Goal: Check status

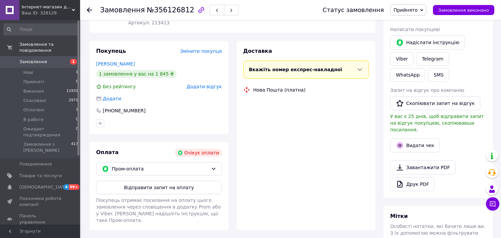
scroll to position [111, 0]
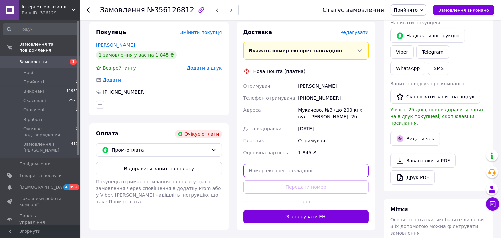
click at [299, 176] on input "text" at bounding box center [306, 170] width 126 height 13
paste input "20451225112361"
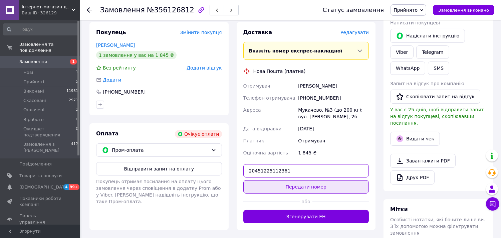
type input "20451225112361"
click at [299, 190] on button "Передати номер" at bounding box center [306, 186] width 126 height 13
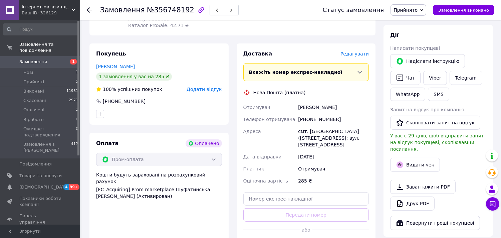
scroll to position [302, 0]
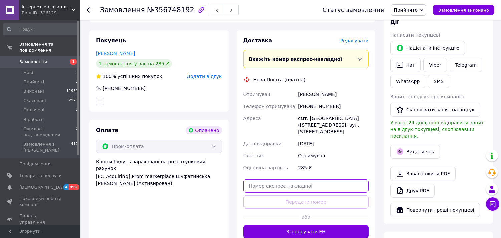
click at [262, 179] on input "text" at bounding box center [306, 185] width 126 height 13
paste input "20451225114364"
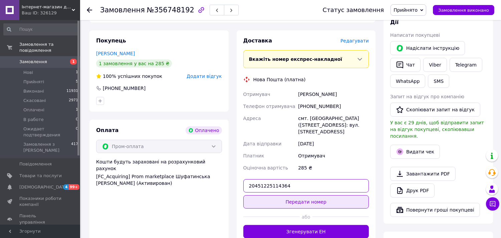
type input "20451225114364"
click at [286, 195] on button "Передати номер" at bounding box center [306, 201] width 126 height 13
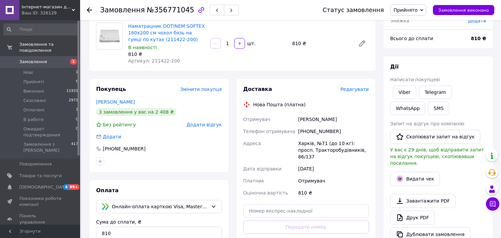
scroll to position [74, 0]
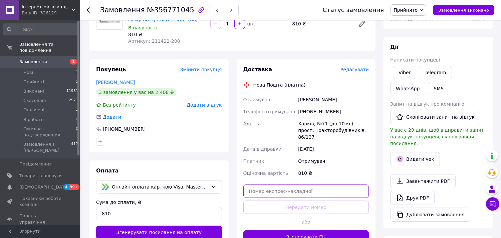
click at [281, 186] on input "text" at bounding box center [306, 190] width 126 height 13
paste input "20451224991646"
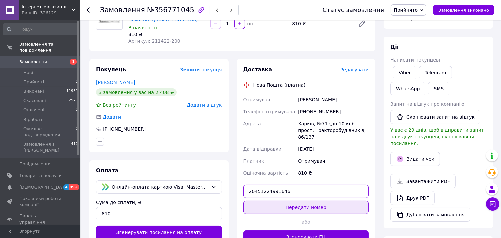
type input "20451224991646"
click at [283, 200] on button "Передати номер" at bounding box center [306, 206] width 126 height 13
